Goal: Information Seeking & Learning: Learn about a topic

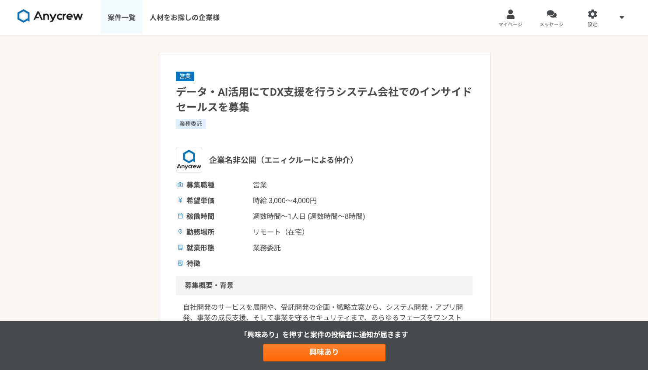
click at [129, 18] on link "案件一覧" at bounding box center [122, 17] width 42 height 35
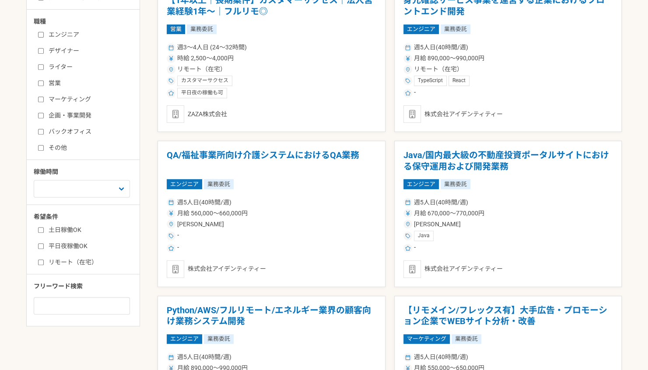
scroll to position [205, 0]
click at [40, 132] on input "バックオフィス" at bounding box center [41, 132] width 6 height 6
checkbox input "true"
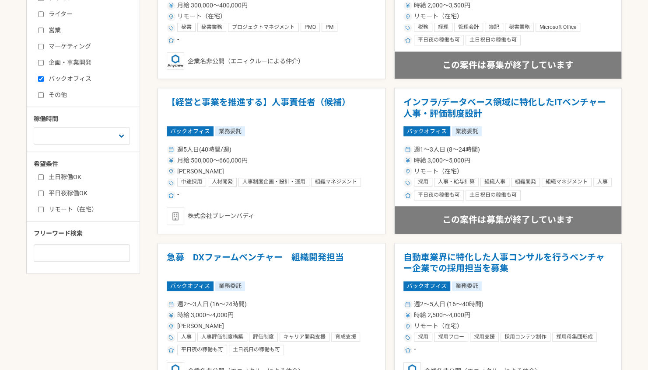
scroll to position [259, 0]
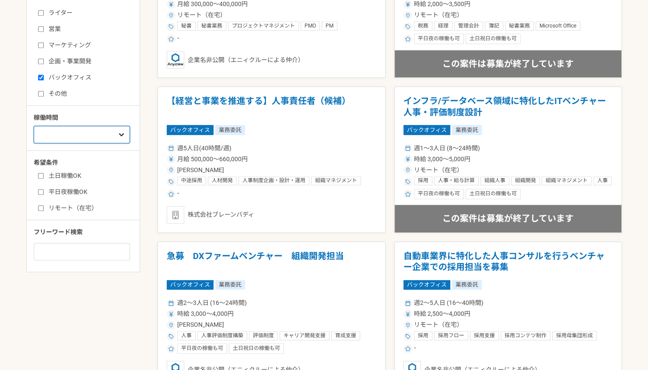
click at [109, 129] on select "週1人日（8時間）以下 週2人日（16時間）以下 週3人日（24時間）以下 週4人日（32時間）以下 週5人日（40時間）以下" at bounding box center [82, 134] width 96 height 17
select select "3"
click at [34, 130] on select "週1人日（8時間）以下 週2人日（16時間）以下 週3人日（24時間）以下 週4人日（32時間）以下 週5人日（40時間）以下" at bounding box center [82, 134] width 96 height 17
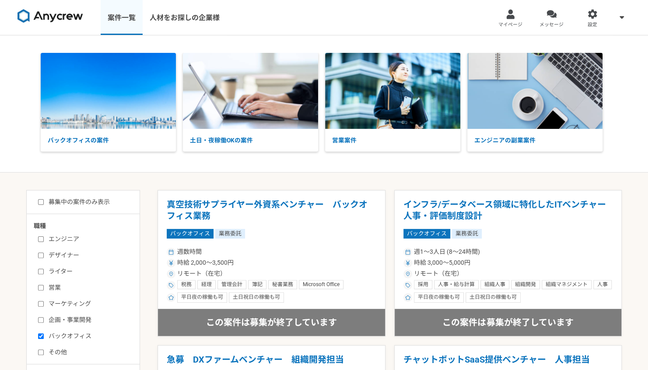
click at [123, 14] on link "案件一覧" at bounding box center [122, 17] width 42 height 35
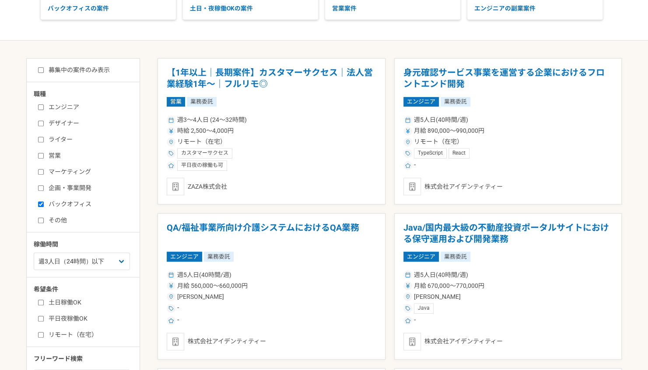
scroll to position [135, 0]
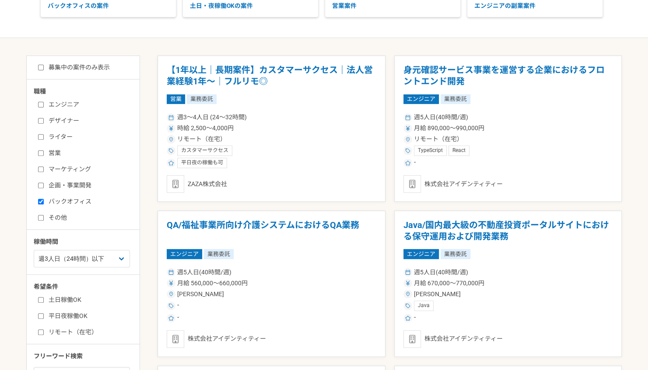
click at [41, 201] on input "バックオフィス" at bounding box center [41, 202] width 6 height 6
checkbox input "false"
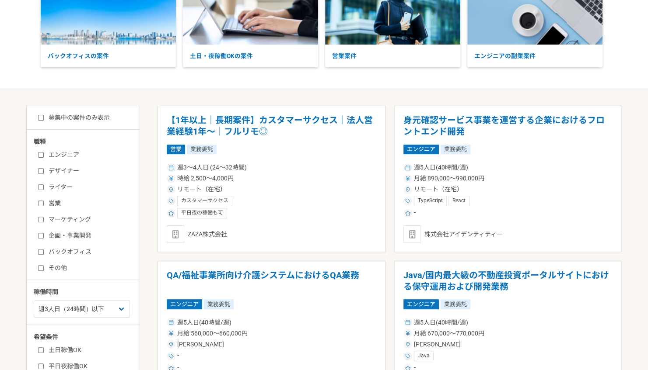
scroll to position [0, 0]
